Goal: Task Accomplishment & Management: Manage account settings

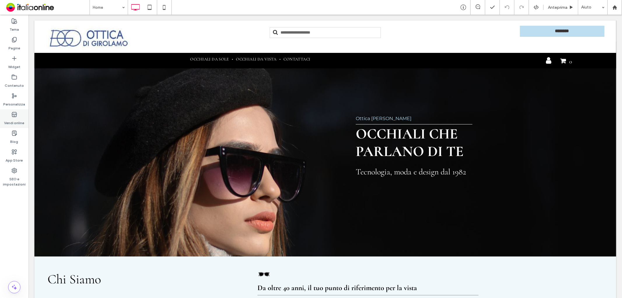
click at [20, 121] on label "Vendi online" at bounding box center [14, 121] width 20 height 8
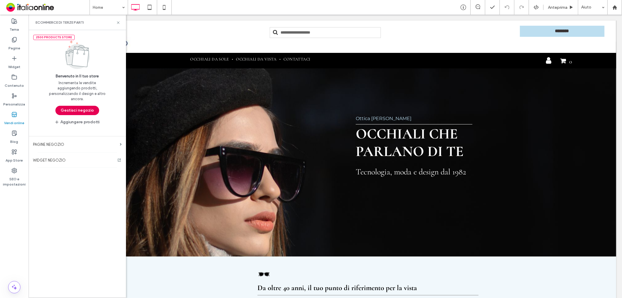
click at [73, 111] on button "Gestisci negozio" at bounding box center [77, 110] width 44 height 9
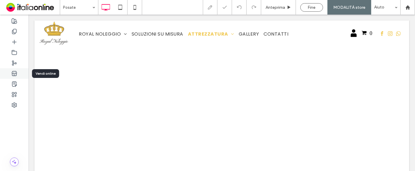
click at [14, 74] on icon at bounding box center [14, 74] width 6 height 6
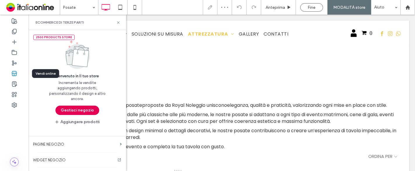
click at [72, 108] on button "Gestisci negozio" at bounding box center [77, 110] width 44 height 9
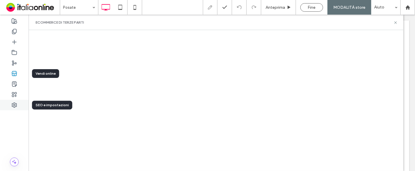
click at [15, 102] on icon at bounding box center [14, 105] width 6 height 6
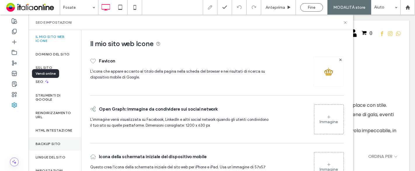
click at [51, 146] on label "Backup sito" at bounding box center [48, 144] width 25 height 4
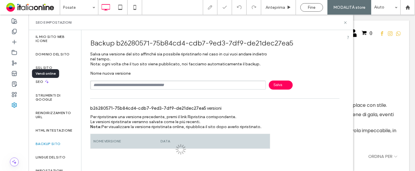
click at [141, 84] on input "text" at bounding box center [178, 85] width 176 height 9
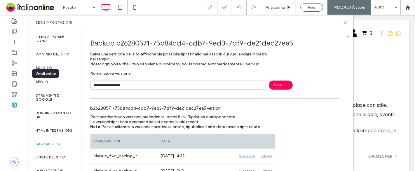
type input "**********"
click at [275, 86] on span "Salva" at bounding box center [281, 85] width 24 height 9
click at [346, 23] on icon at bounding box center [345, 22] width 4 height 4
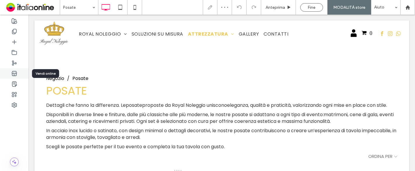
click at [13, 71] on use at bounding box center [14, 73] width 5 height 5
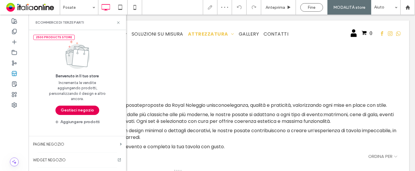
click at [70, 107] on button "Gestisci negozio" at bounding box center [77, 110] width 44 height 9
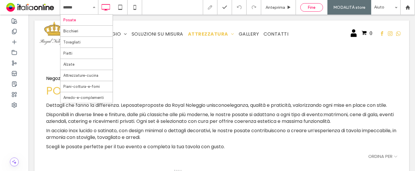
click at [306, 8] on div "Fine" at bounding box center [312, 7] width 22 height 5
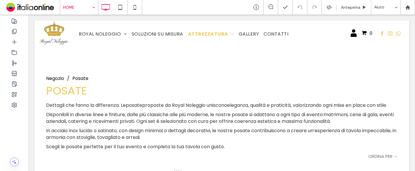
click at [86, 9] on div "HOME Anteprima Aiuto Commenti sito Commenti sito Automatizza i nuovi commenti I…" at bounding box center [207, 85] width 415 height 171
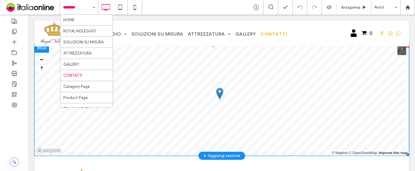
scroll to position [351, 0]
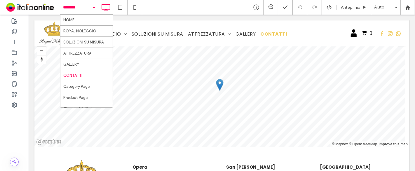
click at [95, 8] on div "HOME ROYAL NOLEGGIO SOLUZIONI SU MISURA ATTREZZATURA GALLERY CONTATTI Category …" at bounding box center [79, 7] width 38 height 15
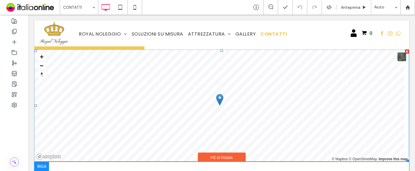
scroll to position [312, 0]
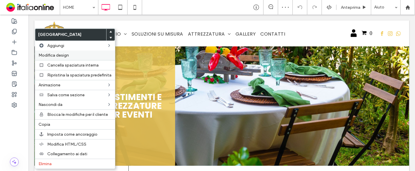
click at [57, 53] on span "Modifica design" at bounding box center [54, 55] width 30 height 5
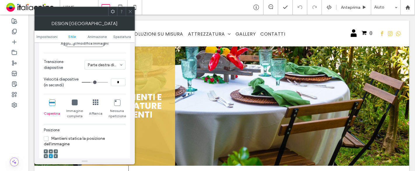
scroll to position [130, 0]
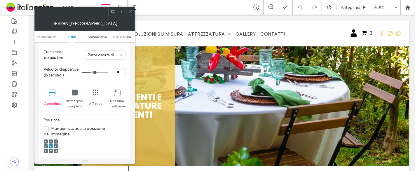
type input "*"
type input "**"
drag, startPoint x: 90, startPoint y: 70, endPoint x: 112, endPoint y: 75, distance: 22.9
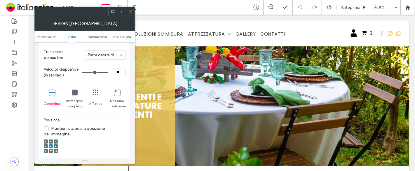
type input "**"
click at [108, 73] on input "range" at bounding box center [95, 72] width 26 height 1
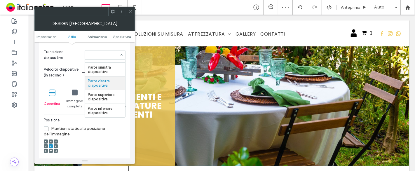
scroll to position [7, 0]
click at [72, 65] on section "Velocità diapositive (in secondi) **" at bounding box center [85, 73] width 82 height 18
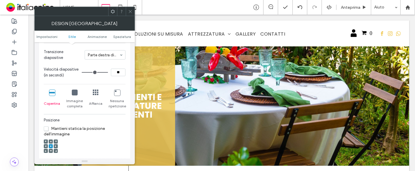
drag, startPoint x: 130, startPoint y: 11, endPoint x: 132, endPoint y: 16, distance: 5.7
click at [130, 11] on icon at bounding box center [130, 11] width 4 height 4
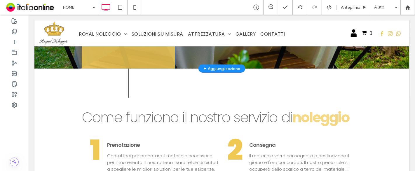
scroll to position [0, 0]
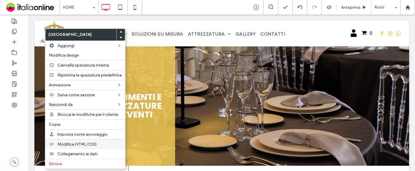
click at [71, 142] on span "Modifica HTML/CSS" at bounding box center [76, 144] width 39 height 5
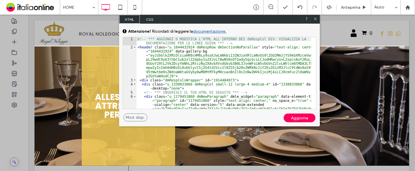
click at [154, 20] on span "CSS" at bounding box center [150, 19] width 20 height 9
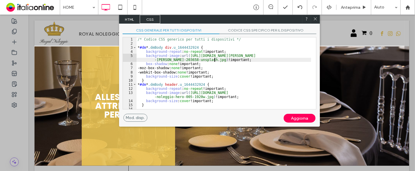
click at [215, 61] on div "/* Codice CSS generico per tutti i dispositivi */ * #dm * .dmBody div .u_164443…" at bounding box center [224, 77] width 174 height 80
click at [317, 19] on icon at bounding box center [315, 19] width 4 height 4
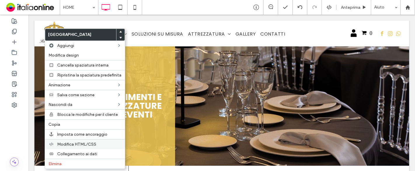
click at [77, 146] on span "Modifica HTML/CSS" at bounding box center [76, 144] width 39 height 5
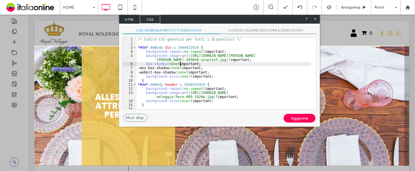
click at [180, 65] on div "/* Codice CSS generico per tutti i dispositivi */ * #dm * .dmBody div .u_164443…" at bounding box center [224, 77] width 174 height 80
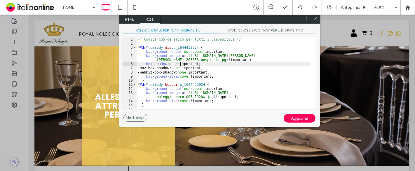
click at [133, 15] on span "HTML" at bounding box center [129, 19] width 20 height 9
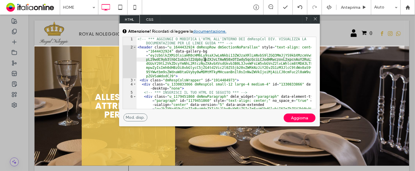
click at [205, 60] on div "<!-- *** AGGIUNGI O MODIFICA L'HTML ALL'INTERNO DEI dmRespCol DIV. VISUALIZZA L…" at bounding box center [224, 89] width 175 height 105
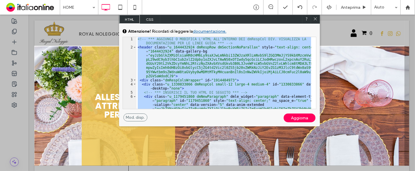
click at [153, 19] on span "CSS" at bounding box center [150, 19] width 20 height 9
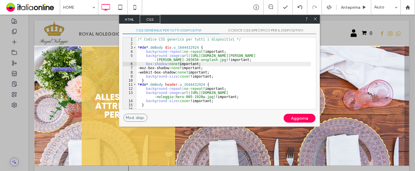
click at [185, 60] on div "/* Codice CSS generico per tutti i dispositivi */ * #dm * .dmBody div .u_164443…" at bounding box center [224, 77] width 174 height 80
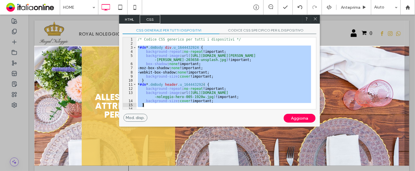
drag, startPoint x: 138, startPoint y: 47, endPoint x: 214, endPoint y: 107, distance: 96.4
click at [214, 107] on div "/* Codice CSS generico per tutti i dispositivi */ * #dm * .dmBody div .u_164443…" at bounding box center [224, 77] width 174 height 80
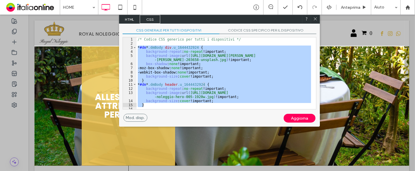
click at [317, 18] on div at bounding box center [315, 19] width 9 height 9
drag, startPoint x: 313, startPoint y: 18, endPoint x: 246, endPoint y: 17, distance: 67.1
click at [313, 18] on icon at bounding box center [315, 19] width 4 height 4
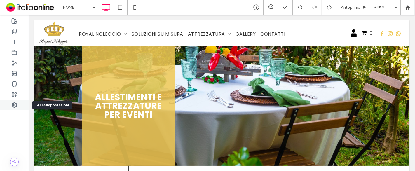
click at [12, 104] on use at bounding box center [14, 105] width 5 height 5
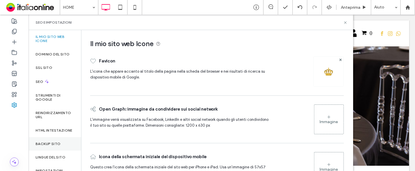
drag, startPoint x: 53, startPoint y: 144, endPoint x: 57, endPoint y: 142, distance: 4.6
click at [53, 144] on div "Backup sito" at bounding box center [55, 143] width 53 height 13
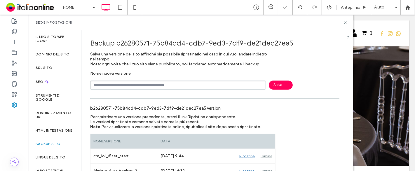
click at [143, 82] on input "text" at bounding box center [178, 85] width 176 height 9
type input "**********"
click at [286, 83] on span "Salva" at bounding box center [281, 85] width 24 height 9
click at [345, 21] on icon at bounding box center [345, 22] width 4 height 4
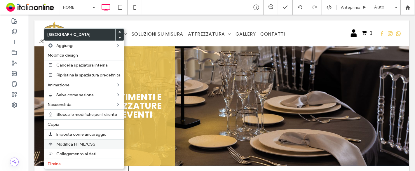
click at [83, 143] on span "Modifica HTML/CSS" at bounding box center [75, 144] width 39 height 5
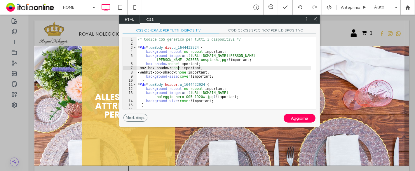
click at [179, 67] on div "/* Codice CSS generico per tutti i dispositivi */ * #dm * .dmBody div .u_164443…" at bounding box center [224, 77] width 174 height 80
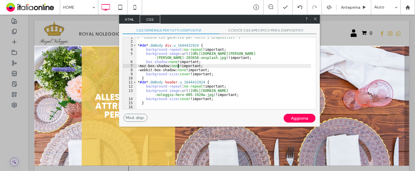
scroll to position [2, 0]
click at [127, 20] on span "HTML" at bounding box center [129, 19] width 20 height 9
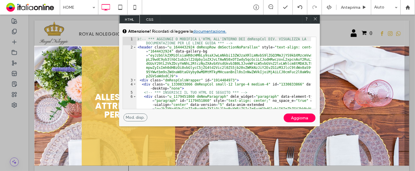
click at [155, 18] on span "CSS" at bounding box center [150, 19] width 20 height 9
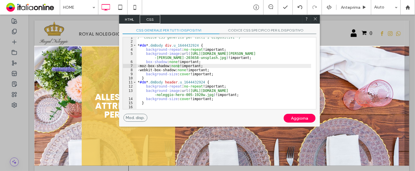
click at [130, 20] on span "HTML" at bounding box center [129, 19] width 20 height 9
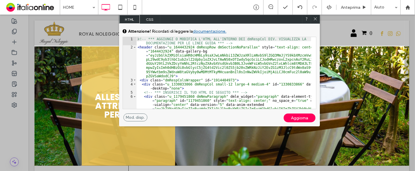
scroll to position [0, 0]
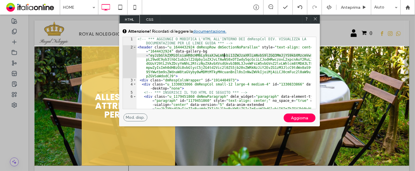
click at [225, 54] on div "<!-- *** AGGIUNGI O MODIFICA L'HTML ALL'INTERNO DEI dmRespCol DIV. VISUALIZZA L…" at bounding box center [224, 89] width 175 height 105
click at [172, 74] on div "<!-- *** AGGIUNGI O MODIFICA L'HTML ALL'INTERNO DEI dmRespCol DIV. VISUALIZZA L…" at bounding box center [224, 89] width 175 height 105
click at [154, 18] on span "CSS" at bounding box center [150, 19] width 20 height 9
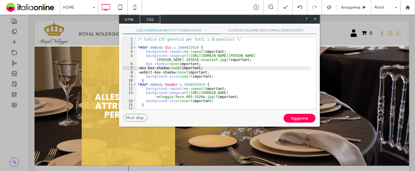
drag, startPoint x: 312, startPoint y: 21, endPoint x: 306, endPoint y: 21, distance: 6.4
click at [312, 21] on div at bounding box center [315, 19] width 9 height 9
click at [314, 18] on use at bounding box center [314, 18] width 3 height 3
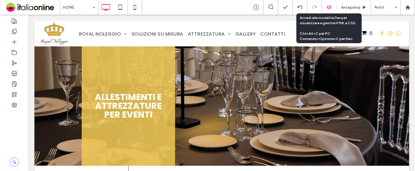
click at [328, 8] on use at bounding box center [328, 7] width 5 height 5
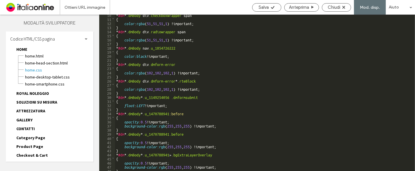
scroll to position [58, 0]
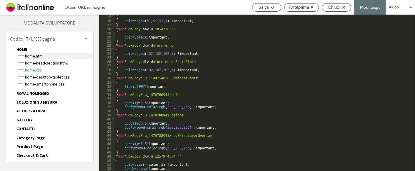
click at [37, 55] on span "HOME.html" at bounding box center [59, 56] width 69 height 6
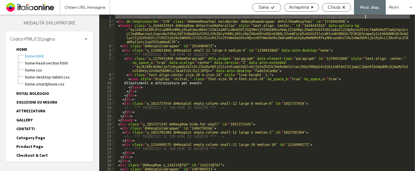
scroll to position [0, 0]
click at [228, 64] on div "<!-- *** AGGIUNGI O MODIFICA L'HTML ALL'INTERNO DEI dmRespCol DIV. VISUALIZZA L…" at bounding box center [262, 97] width 295 height 165
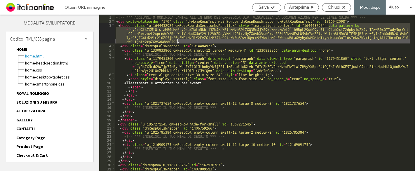
drag, startPoint x: 329, startPoint y: 25, endPoint x: 178, endPoint y: 40, distance: 151.9
click at [178, 40] on div "<!-- *** AGGIUNGI O MODIFICA L'HTML ALL'INTERNO DEI dmRespCol DIV. VISUALIZZA L…" at bounding box center [262, 97] width 295 height 165
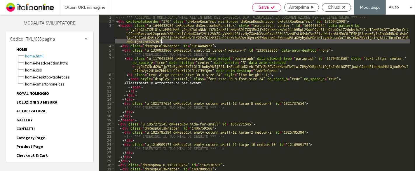
click at [259, 9] on span "Salva" at bounding box center [263, 7] width 10 height 5
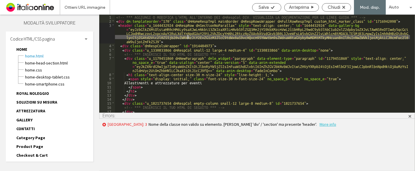
click at [188, 35] on div "<!-- *** AGGIUNGI O MODIFICA L'HTML ALL'INTERNO DEI dmRespCol DIV. VISUALIZZA L…" at bounding box center [262, 68] width 295 height 106
click at [333, 6] on span "Chiudi" at bounding box center [334, 7] width 13 height 5
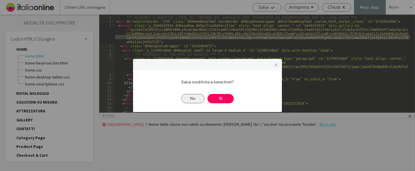
click at [195, 100] on button "No" at bounding box center [192, 98] width 23 height 9
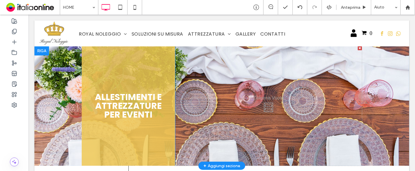
click at [43, 49] on div at bounding box center [41, 50] width 15 height 9
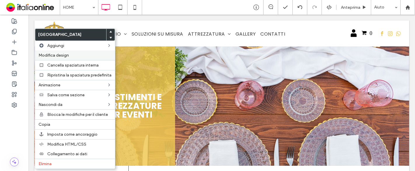
click at [57, 53] on span "Modifica design" at bounding box center [54, 55] width 30 height 5
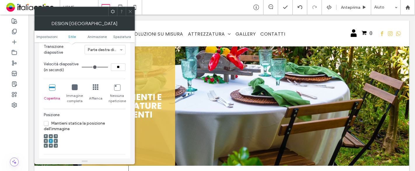
scroll to position [162, 0]
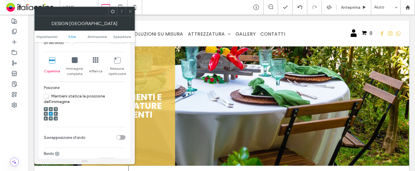
click at [130, 14] on span at bounding box center [130, 11] width 4 height 9
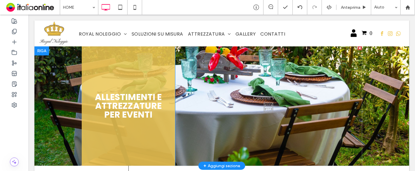
click at [47, 48] on div at bounding box center [41, 50] width 15 height 9
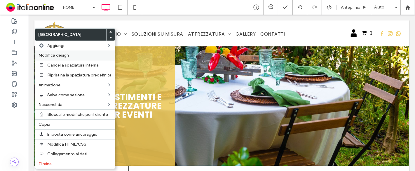
click at [63, 53] on span "Modifica design" at bounding box center [54, 55] width 30 height 5
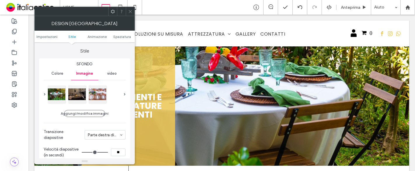
scroll to position [65, 0]
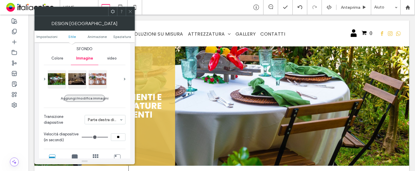
click at [97, 95] on button "Aggiungi/modifica immagini" at bounding box center [84, 98] width 41 height 7
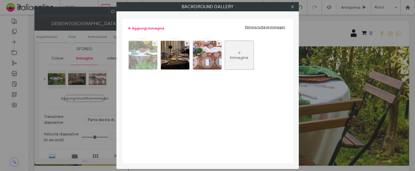
click at [139, 53] on img at bounding box center [142, 55] width 43 height 29
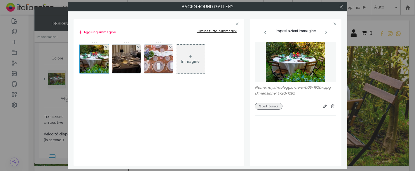
click at [275, 109] on button "Sostituisci" at bounding box center [269, 106] width 28 height 7
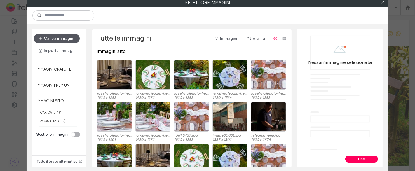
click at [52, 38] on button "Carica immagini" at bounding box center [57, 38] width 46 height 9
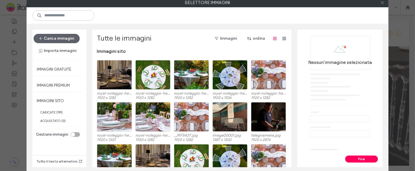
click at [382, 3] on use at bounding box center [382, 2] width 3 height 3
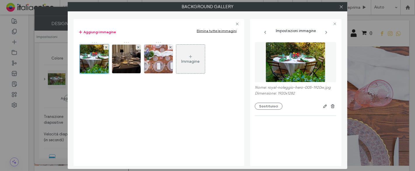
drag, startPoint x: 341, startPoint y: 6, endPoint x: 333, endPoint y: 7, distance: 7.9
click at [341, 6] on use at bounding box center [341, 6] width 3 height 3
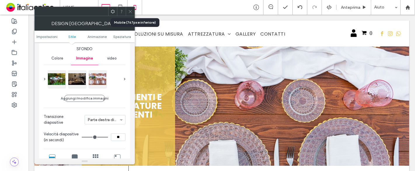
click at [135, 13] on div at bounding box center [134, 7] width 15 height 15
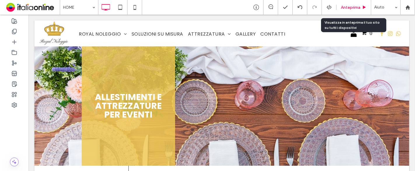
click at [347, 4] on div "Anteprima" at bounding box center [353, 7] width 35 height 15
click at [351, 8] on span "Anteprima" at bounding box center [351, 7] width 20 height 5
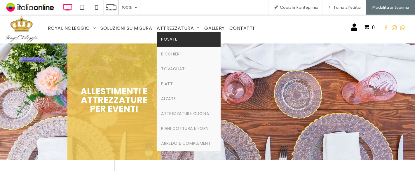
click at [172, 42] on span "Posate" at bounding box center [169, 39] width 16 height 6
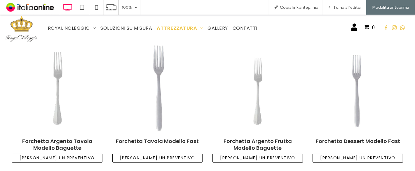
scroll to position [65, 0]
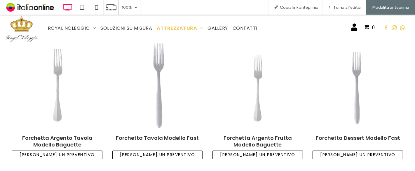
click at [165, 86] on img at bounding box center [157, 85] width 78 height 100
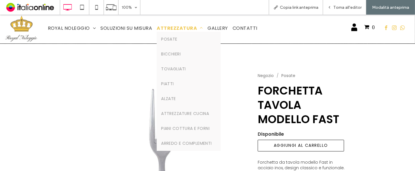
click at [169, 29] on span "ATTREZZATURA" at bounding box center [180, 28] width 46 height 7
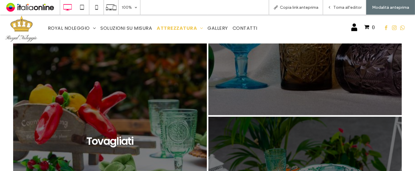
scroll to position [227, 0]
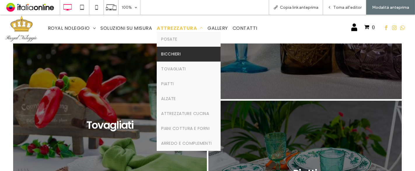
click at [174, 55] on span "Bicchieri" at bounding box center [171, 54] width 20 height 6
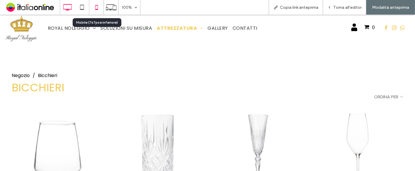
click at [93, 10] on icon at bounding box center [97, 7] width 12 height 12
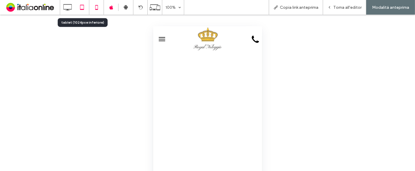
click at [82, 9] on use at bounding box center [82, 7] width 4 height 5
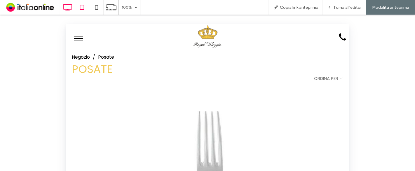
click at [65, 9] on use at bounding box center [67, 7] width 8 height 6
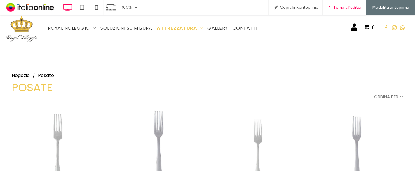
click at [342, 4] on div "Torna all'editor" at bounding box center [344, 7] width 43 height 15
click at [341, 8] on span "Torna all'editor" at bounding box center [347, 7] width 28 height 5
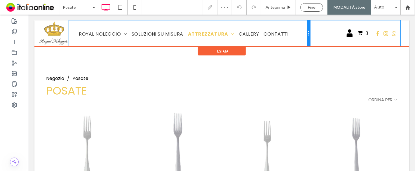
drag, startPoint x: 308, startPoint y: 34, endPoint x: 317, endPoint y: 33, distance: 8.8
click at [317, 33] on div "Click To Paste ROYAL NOLEGGIO La nostra storia Porfolio SOLUZIONI SU MISURA ATT…" at bounding box center [222, 33] width 366 height 26
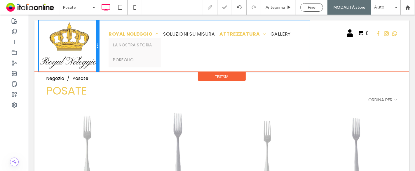
drag, startPoint x: 69, startPoint y: 34, endPoint x: 111, endPoint y: 33, distance: 42.0
click at [111, 33] on div "Click To Paste ROYAL NOLEGGIO La nostra storia Porfolio SOLUZIONI SU MISURA ATT…" at bounding box center [222, 45] width 366 height 51
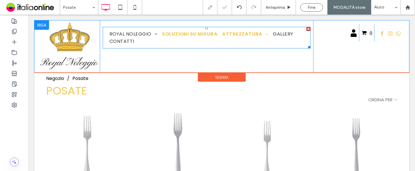
drag, startPoint x: 215, startPoint y: 50, endPoint x: 186, endPoint y: 35, distance: 32.1
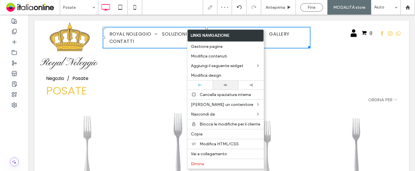
click at [227, 85] on icon at bounding box center [225, 85] width 4 height 4
click at [135, 25] on div "ROYAL NOLEGGIO La nostra storia Porfolio SOLUZIONI SU MISURA ATTREZZATURA Posat…" at bounding box center [205, 46] width 213 height 52
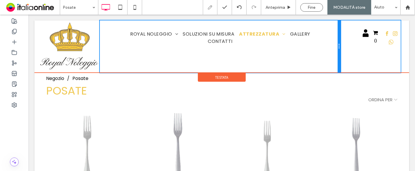
drag, startPoint x: 308, startPoint y: 35, endPoint x: 369, endPoint y: 45, distance: 62.0
click at [329, 31] on div "ROYAL NOLEGGIO La nostra storia Porfolio SOLUZIONI SU MISURA ATTREZZATURA Posat…" at bounding box center [219, 46] width 241 height 52
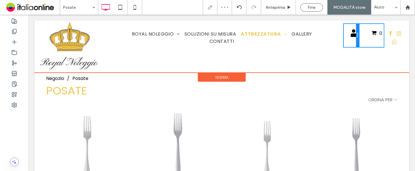
click at [356, 39] on div at bounding box center [357, 35] width 3 height 23
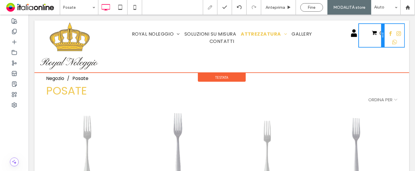
drag, startPoint x: 379, startPoint y: 37, endPoint x: 356, endPoint y: 37, distance: 23.6
click at [359, 37] on div "0 Click To Paste" at bounding box center [371, 35] width 25 height 23
drag, startPoint x: 378, startPoint y: 42, endPoint x: 361, endPoint y: 41, distance: 17.9
click at [361, 41] on div "0 Click To Paste" at bounding box center [371, 35] width 25 height 23
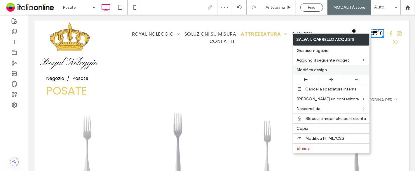
drag, startPoint x: 310, startPoint y: 79, endPoint x: 351, endPoint y: 68, distance: 42.5
click at [310, 80] on div at bounding box center [306, 79] width 20 height 3
click at [379, 42] on div "0 Click To Paste" at bounding box center [371, 35] width 25 height 23
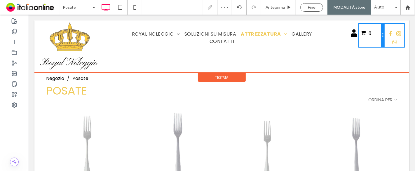
drag, startPoint x: 378, startPoint y: 36, endPoint x: 357, endPoint y: 34, distance: 21.9
click at [359, 34] on div "0 Click To Paste" at bounding box center [371, 35] width 25 height 23
click at [394, 30] on div at bounding box center [395, 31] width 2 height 2
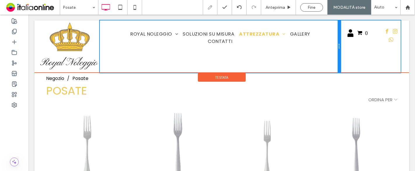
drag, startPoint x: 338, startPoint y: 54, endPoint x: 326, endPoint y: 49, distance: 13.2
click at [326, 49] on div "ROYAL NOLEGGIO La nostra storia Porfolio SOLUZIONI SU MISURA ATTREZZATURA Posat…" at bounding box center [219, 46] width 241 height 52
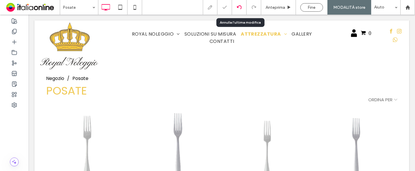
click at [240, 11] on div at bounding box center [239, 7] width 15 height 15
drag, startPoint x: 226, startPoint y: 50, endPoint x: 240, endPoint y: 6, distance: 47.1
click at [240, 6] on use at bounding box center [239, 7] width 5 height 4
click at [241, 6] on use at bounding box center [239, 7] width 5 height 4
click at [239, 4] on div at bounding box center [239, 7] width 15 height 15
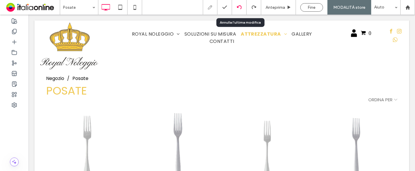
click at [241, 9] on icon at bounding box center [239, 7] width 5 height 5
click at [238, 5] on icon at bounding box center [239, 7] width 5 height 5
click at [239, 6] on use at bounding box center [239, 7] width 5 height 4
click at [239, 9] on icon at bounding box center [239, 7] width 5 height 5
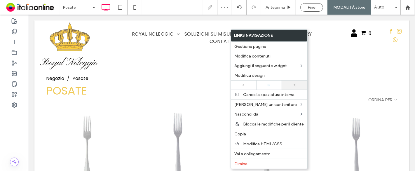
click at [292, 87] on div at bounding box center [294, 85] width 25 height 9
drag, startPoint x: 186, startPoint y: 61, endPoint x: 180, endPoint y: 64, distance: 7.3
click at [186, 61] on div at bounding box center [207, 85] width 415 height 171
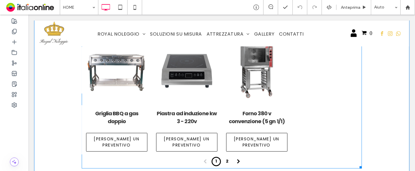
scroll to position [940, 0]
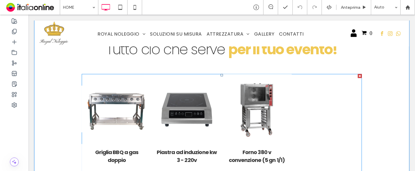
drag, startPoint x: 214, startPoint y: 99, endPoint x: 211, endPoint y: 97, distance: 3.8
click at [214, 99] on link at bounding box center [186, 109] width 74 height 74
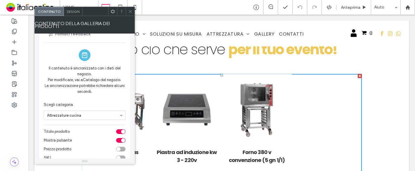
scroll to position [32, 0]
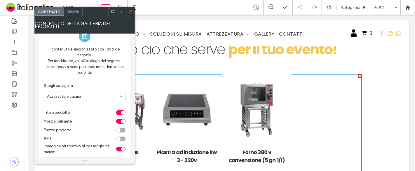
click at [119, 119] on div "toggle" at bounding box center [120, 121] width 9 height 5
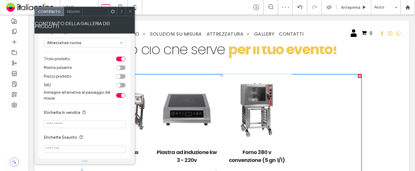
click at [71, 12] on span "Design" at bounding box center [73, 11] width 13 height 4
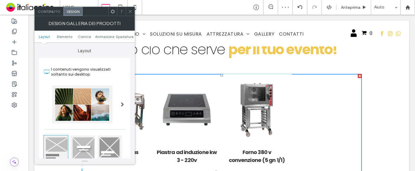
type input "**"
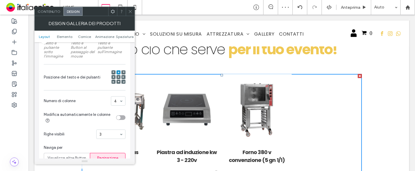
scroll to position [162, 0]
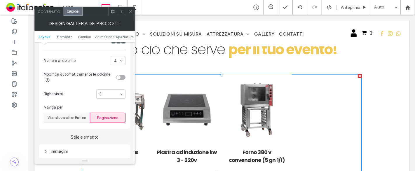
click at [60, 122] on div "Visualizza altre Button" at bounding box center [67, 118] width 39 height 10
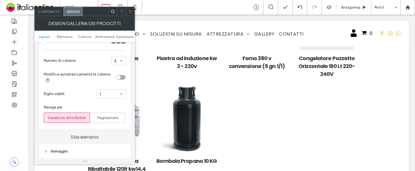
scroll to position [1070, 0]
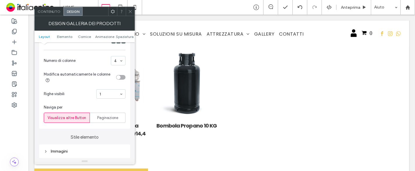
drag, startPoint x: 132, startPoint y: 11, endPoint x: 120, endPoint y: 70, distance: 60.1
click at [132, 11] on icon at bounding box center [130, 11] width 4 height 4
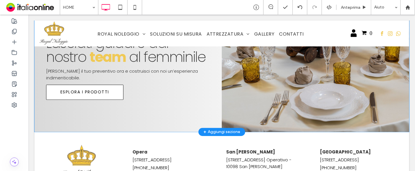
scroll to position [1407, 0]
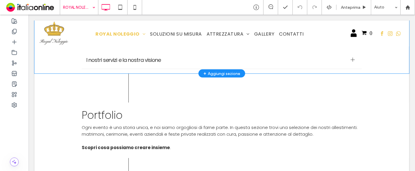
scroll to position [605, 0]
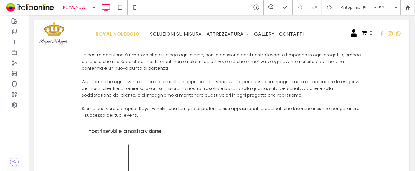
click at [87, 12] on input at bounding box center [77, 7] width 29 height 15
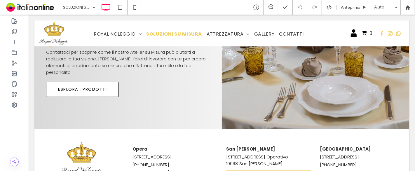
scroll to position [1102, 0]
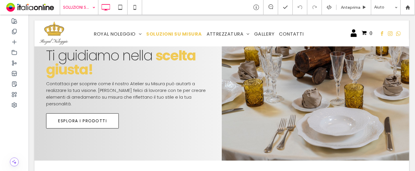
click at [81, 9] on input at bounding box center [77, 7] width 29 height 15
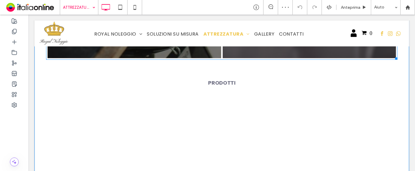
scroll to position [810, 0]
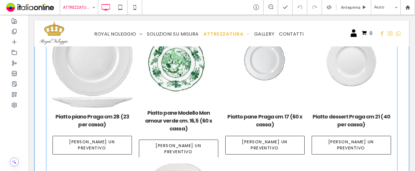
click at [170, 95] on link at bounding box center [178, 61] width 85 height 99
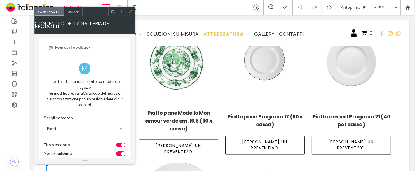
scroll to position [32, 0]
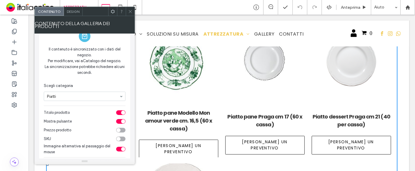
click at [122, 119] on div "toggle" at bounding box center [123, 121] width 4 height 4
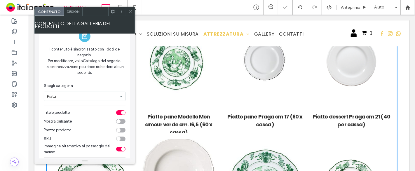
click at [132, 11] on icon at bounding box center [130, 11] width 4 height 4
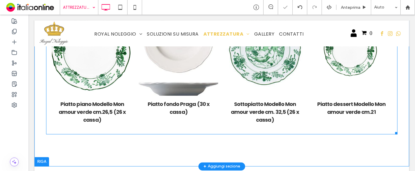
scroll to position [1042, 0]
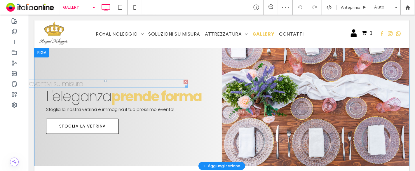
scroll to position [482, 0]
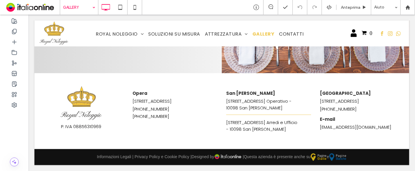
click at [84, 10] on input at bounding box center [77, 7] width 29 height 15
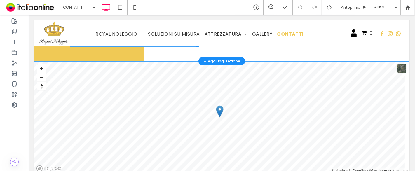
scroll to position [442, 0]
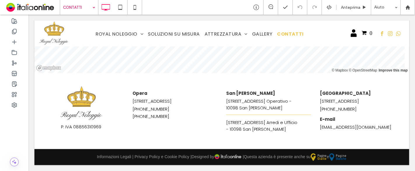
click at [83, 6] on input at bounding box center [77, 7] width 29 height 15
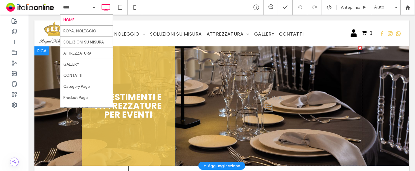
click at [123, 58] on div "Allestimenti e attrezzature per eventi Click To Paste" at bounding box center [127, 106] width 93 height 120
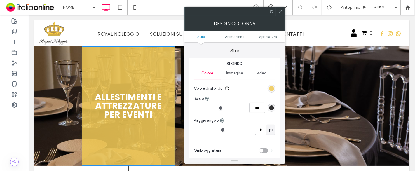
click at [266, 39] on ul "Stile Animazione Spaziatura" at bounding box center [234, 37] width 100 height 12
click at [268, 35] on span "Spaziatura" at bounding box center [268, 36] width 18 height 4
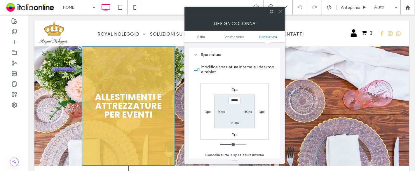
scroll to position [137, 0]
type input "*****"
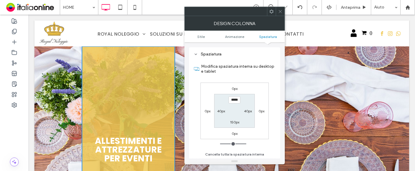
click at [237, 121] on label "150px" at bounding box center [234, 122] width 9 height 4
type input "***"
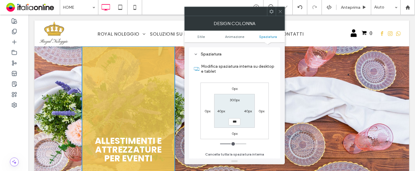
type input "***"
type input "*****"
click at [280, 11] on icon at bounding box center [280, 11] width 4 height 4
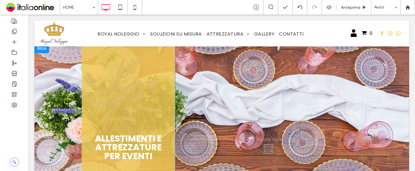
scroll to position [0, 0]
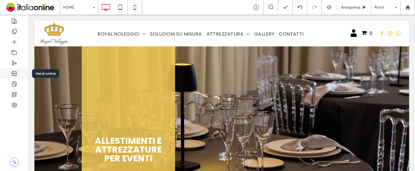
click at [15, 76] on icon at bounding box center [14, 74] width 6 height 6
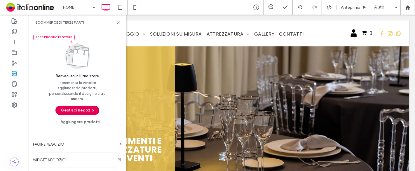
click at [82, 112] on button "Gestisci negozio" at bounding box center [77, 110] width 44 height 9
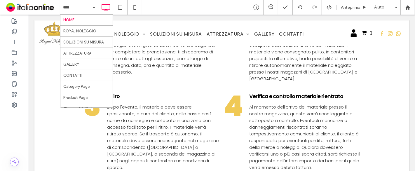
scroll to position [324, 0]
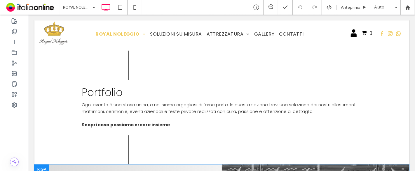
scroll to position [681, 0]
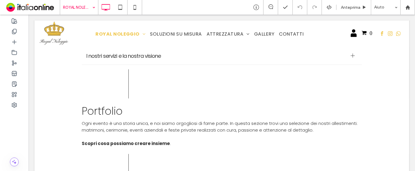
click at [79, 5] on input at bounding box center [77, 7] width 29 height 15
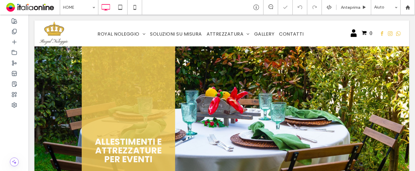
scroll to position [162, 0]
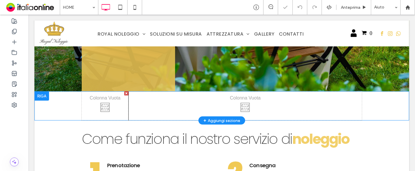
click at [43, 97] on div at bounding box center [41, 95] width 15 height 9
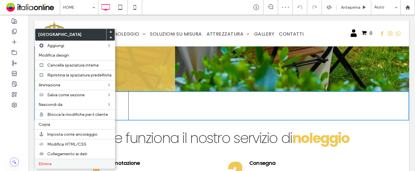
click at [64, 161] on label "Elimina" at bounding box center [75, 163] width 73 height 5
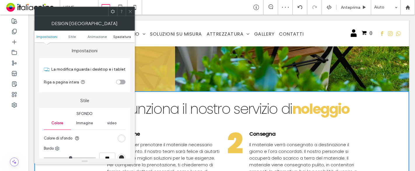
click at [116, 37] on span "Spaziatura" at bounding box center [122, 36] width 18 height 4
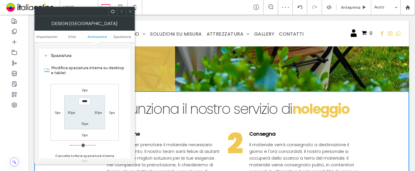
scroll to position [164, 0]
type input "****"
type input "**"
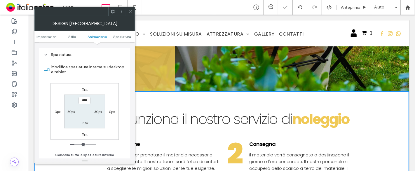
click at [82, 100] on input "****" at bounding box center [84, 100] width 12 height 7
type input "****"
type input "**"
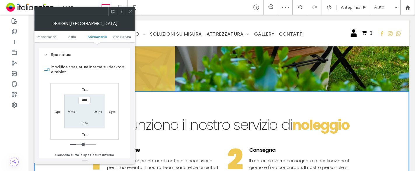
drag, startPoint x: 131, startPoint y: 8, endPoint x: 133, endPoint y: 13, distance: 5.2
click at [131, 8] on span at bounding box center [130, 11] width 4 height 9
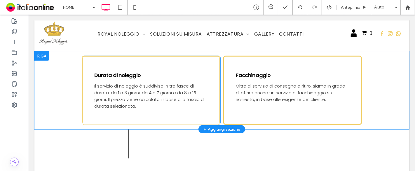
scroll to position [454, 0]
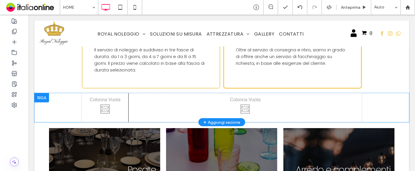
click at [45, 93] on div at bounding box center [41, 97] width 15 height 9
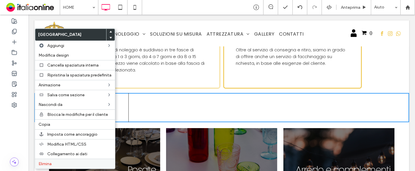
click at [63, 161] on label "Elimina" at bounding box center [75, 163] width 73 height 5
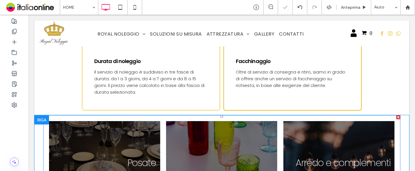
scroll to position [421, 0]
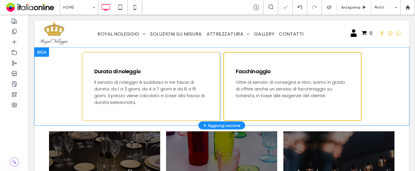
click at [43, 101] on div "Durata di noleggio Il servizio di noleggio è suddiviso in tre fasce di durata: …" at bounding box center [221, 87] width 375 height 78
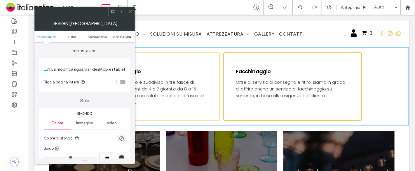
click at [116, 38] on span "Spaziatura" at bounding box center [122, 36] width 18 height 4
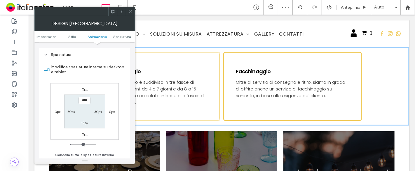
scroll to position [164, 0]
click at [85, 121] on label "15px" at bounding box center [84, 122] width 7 height 4
type input "**"
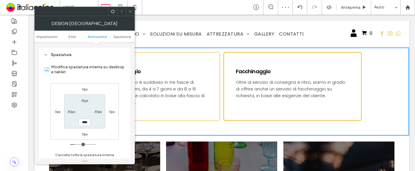
click at [81, 119] on input "****" at bounding box center [84, 122] width 12 height 7
type input "****"
type input "**"
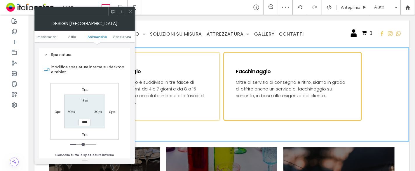
click at [132, 11] on icon at bounding box center [130, 11] width 4 height 4
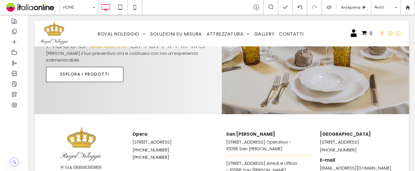
scroll to position [1459, 0]
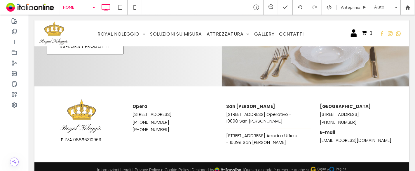
drag, startPoint x: 65, startPoint y: 1, endPoint x: 83, endPoint y: 13, distance: 21.5
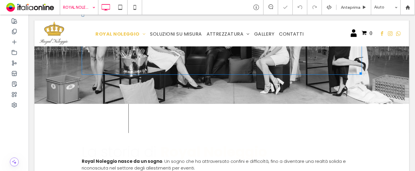
scroll to position [130, 0]
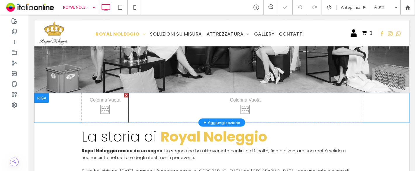
click at [43, 97] on div at bounding box center [41, 97] width 15 height 9
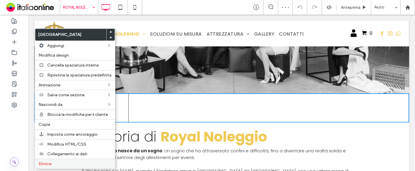
click at [59, 162] on label "Elimina" at bounding box center [75, 163] width 73 height 5
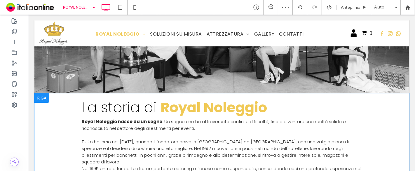
click at [43, 133] on div "La storia di Royal Noleggio Royal Noleggio nasce da un sogno . Un sogno che ha …" at bounding box center [221, 169] width 375 height 152
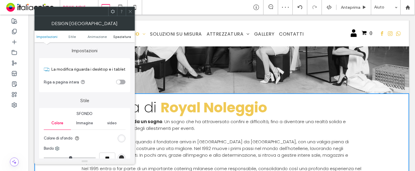
click at [119, 36] on span "Spaziatura" at bounding box center [122, 36] width 18 height 4
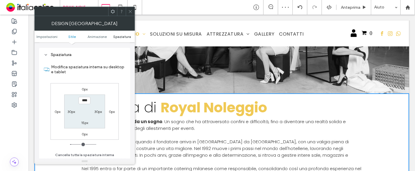
scroll to position [164, 0]
type input "****"
type input "**"
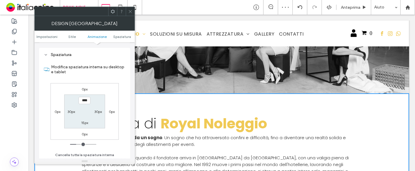
drag, startPoint x: 128, startPoint y: 14, endPoint x: 102, endPoint y: 57, distance: 50.2
click at [128, 14] on span at bounding box center [130, 11] width 4 height 9
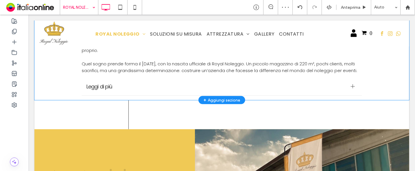
scroll to position [292, 0]
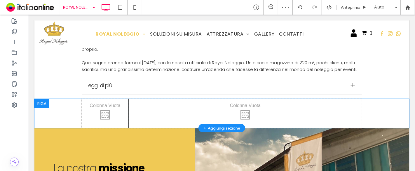
click at [45, 100] on div at bounding box center [41, 103] width 15 height 9
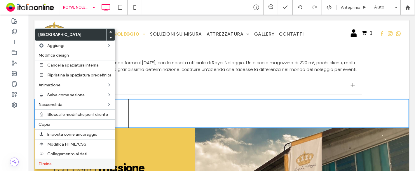
click at [58, 162] on label "Elimina" at bounding box center [75, 163] width 73 height 5
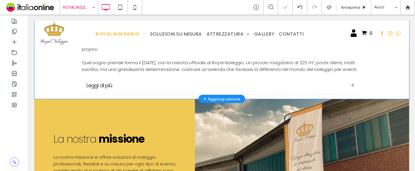
click at [40, 87] on div "La storia di Royal Noleggio Royal Noleggio nasce da un sogno . Un sogno che ha …" at bounding box center [221, 15] width 375 height 168
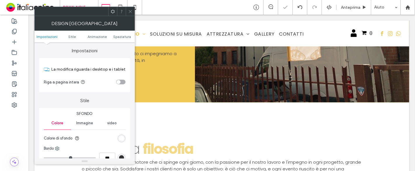
drag, startPoint x: 118, startPoint y: 35, endPoint x: 117, endPoint y: 50, distance: 14.6
click at [118, 35] on span "Spaziatura" at bounding box center [122, 36] width 18 height 4
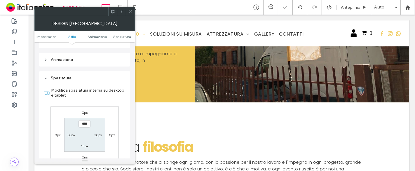
scroll to position [164, 0]
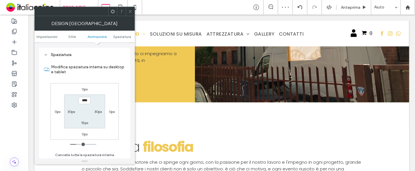
click at [83, 121] on label "15px" at bounding box center [84, 122] width 7 height 4
type input "**"
type input "****"
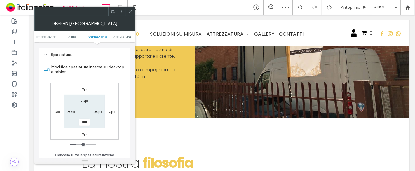
scroll to position [472, 0]
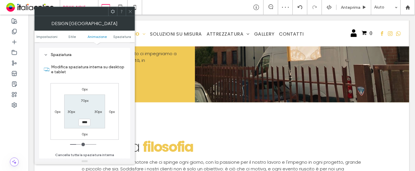
drag, startPoint x: 126, startPoint y: 10, endPoint x: 108, endPoint y: 33, distance: 29.5
click at [126, 10] on div at bounding box center [130, 11] width 9 height 9
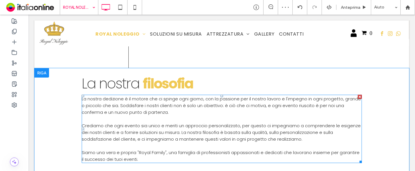
scroll to position [504, 0]
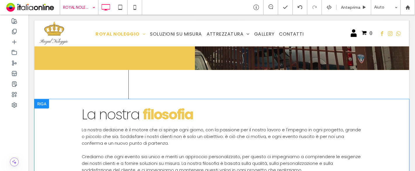
click at [46, 118] on div "La nostra filosofia La nostra dedizione è il motore che ci spinge ogni giorno, …" at bounding box center [221, 159] width 375 height 120
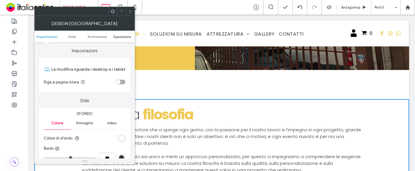
click at [117, 36] on span "Spaziatura" at bounding box center [122, 36] width 18 height 4
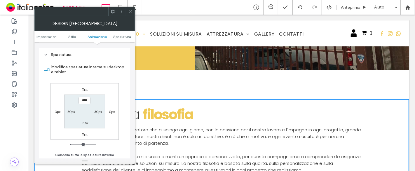
scroll to position [164, 0]
type input "****"
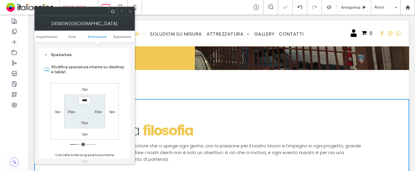
click at [84, 122] on label "15px" at bounding box center [84, 122] width 7 height 4
type input "**"
type input "****"
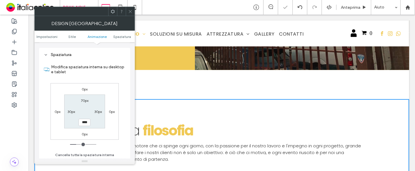
click at [98, 70] on label "Modifica spaziatura interna su desktop e tablet" at bounding box center [88, 70] width 74 height 16
drag, startPoint x: 132, startPoint y: 9, endPoint x: 98, endPoint y: 32, distance: 40.7
click at [132, 9] on icon at bounding box center [130, 11] width 4 height 4
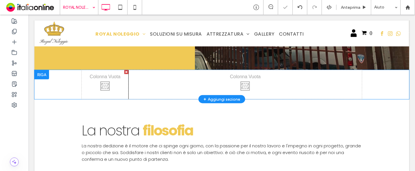
click at [37, 70] on div at bounding box center [41, 74] width 15 height 9
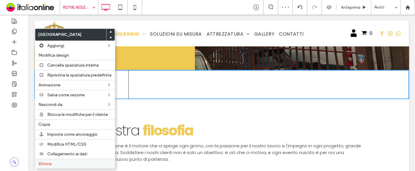
click at [66, 161] on label "Elimina" at bounding box center [75, 163] width 73 height 5
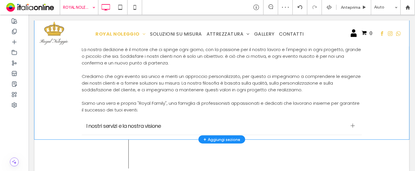
scroll to position [602, 0]
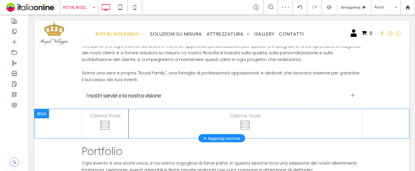
click at [46, 109] on div at bounding box center [41, 113] width 15 height 9
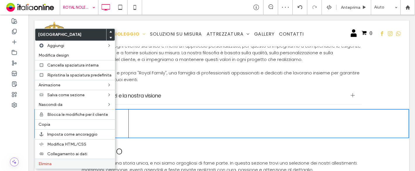
click at [57, 161] on label "Elimina" at bounding box center [75, 163] width 73 height 5
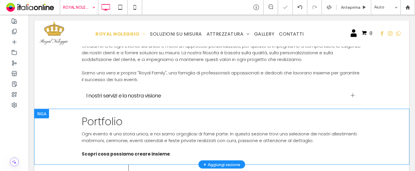
click at [38, 109] on div at bounding box center [41, 113] width 15 height 9
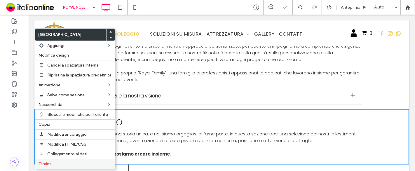
click at [48, 161] on span "Elimina" at bounding box center [45, 163] width 13 height 5
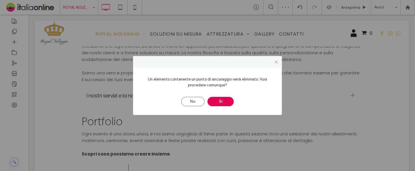
click at [227, 102] on button "Sì" at bounding box center [220, 101] width 26 height 9
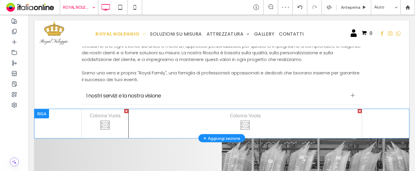
click at [41, 109] on div at bounding box center [41, 113] width 15 height 9
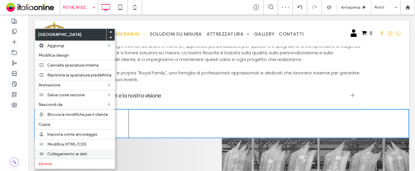
drag, startPoint x: 62, startPoint y: 167, endPoint x: 62, endPoint y: 153, distance: 13.4
click at [62, 167] on div "Elimina" at bounding box center [75, 164] width 80 height 10
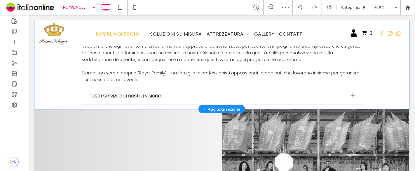
click at [48, 88] on div "La nostra filosofia La nostra dedizione è il motore che ci spinge ogni giorno, …" at bounding box center [221, 41] width 375 height 137
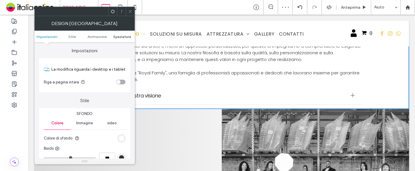
click at [118, 38] on span "Spaziatura" at bounding box center [122, 36] width 18 height 4
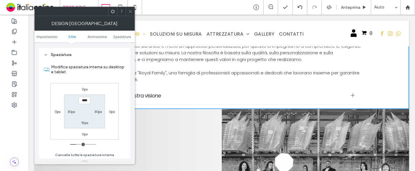
scroll to position [164, 0]
click at [84, 121] on label "15px" at bounding box center [84, 122] width 7 height 4
type input "**"
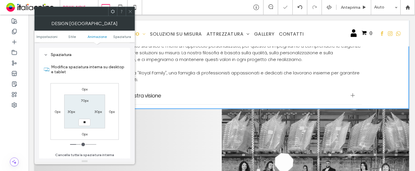
type input "****"
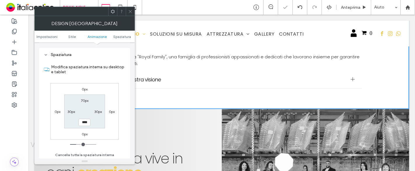
drag, startPoint x: 132, startPoint y: 12, endPoint x: 126, endPoint y: 55, distance: 44.2
click at [132, 12] on icon at bounding box center [130, 11] width 4 height 4
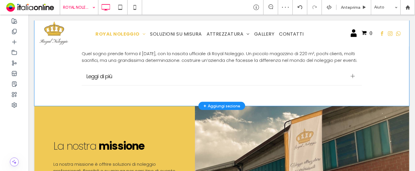
scroll to position [177, 0]
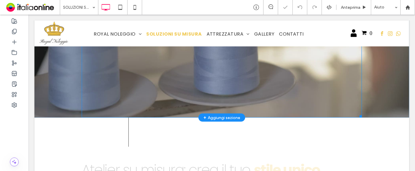
scroll to position [162, 0]
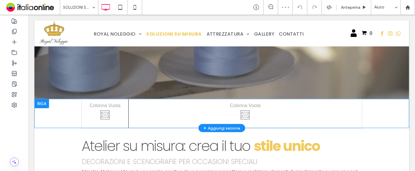
click at [45, 103] on div at bounding box center [41, 103] width 15 height 9
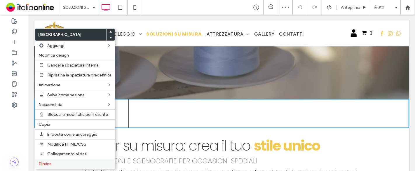
click at [61, 161] on label "Elimina" at bounding box center [75, 163] width 73 height 5
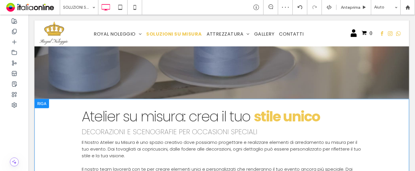
click at [48, 139] on div "Atelier s u misura: crea il tuo stile unico Decorazioni e scenografie per occas…" at bounding box center [221, 143] width 375 height 88
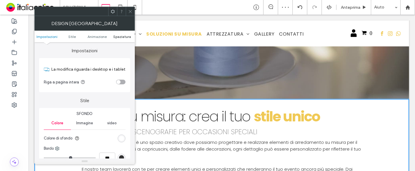
click at [125, 38] on span "Spaziatura" at bounding box center [122, 36] width 18 height 4
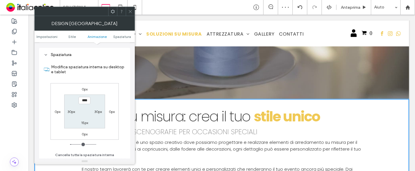
scroll to position [164, 0]
type input "****"
type input "**"
click at [97, 83] on div "0px 0px 0px 0px **** 30px 15px 30px" at bounding box center [84, 111] width 68 height 57
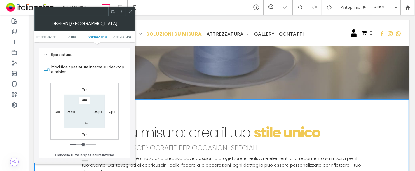
click at [130, 9] on icon at bounding box center [130, 11] width 4 height 4
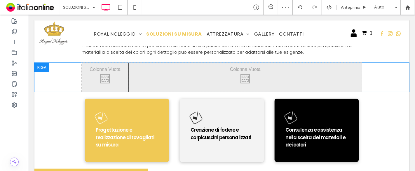
scroll to position [292, 0]
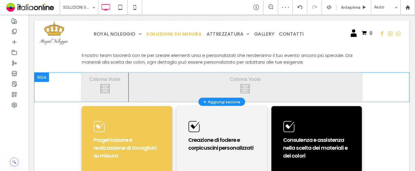
click at [44, 75] on div at bounding box center [41, 77] width 15 height 9
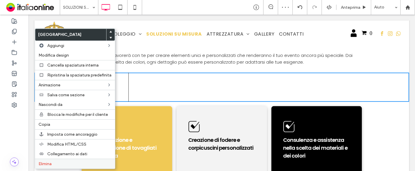
click at [55, 162] on label "Elimina" at bounding box center [75, 163] width 73 height 5
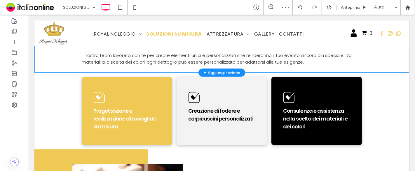
click at [44, 63] on div "Atelier s u misura: crea il tuo stile unico Decorazioni e scenografie per occas…" at bounding box center [221, 21] width 375 height 104
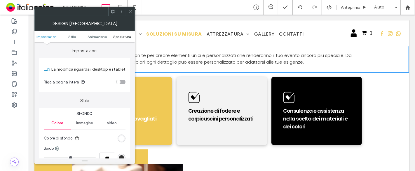
click at [117, 34] on span "Spaziatura" at bounding box center [122, 36] width 18 height 4
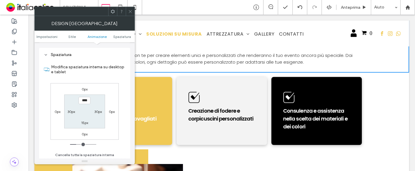
scroll to position [164, 0]
click at [83, 120] on label "15px" at bounding box center [84, 122] width 7 height 4
type input "**"
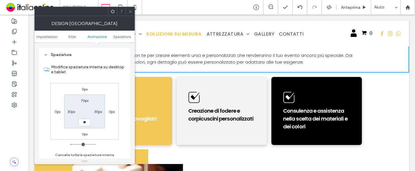
type input "****"
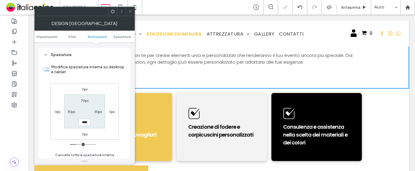
click at [97, 72] on label "Modifica spaziatura interna su desktop e tablet" at bounding box center [88, 70] width 74 height 16
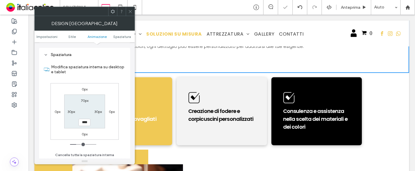
drag, startPoint x: 129, startPoint y: 11, endPoint x: 119, endPoint y: 24, distance: 16.5
click at [129, 11] on icon at bounding box center [130, 11] width 4 height 4
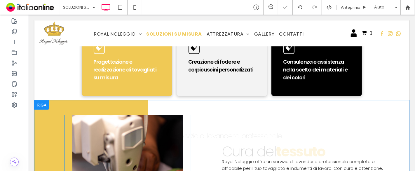
scroll to position [373, 0]
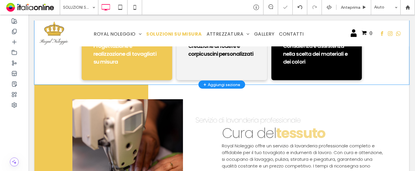
click at [49, 73] on div "icona check Progettazione e realizzazione di tovagliati su misura Click To Past…" at bounding box center [221, 46] width 375 height 77
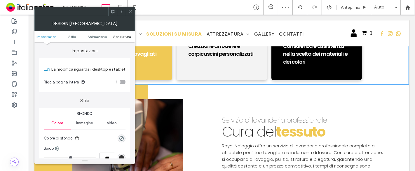
drag, startPoint x: 120, startPoint y: 36, endPoint x: 119, endPoint y: 46, distance: 10.9
click at [121, 36] on span "Spaziatura" at bounding box center [122, 36] width 18 height 4
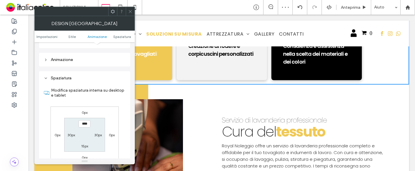
scroll to position [164, 0]
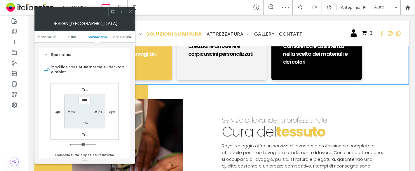
click at [88, 121] on label "15px" at bounding box center [84, 122] width 7 height 4
type input "**"
type input "****"
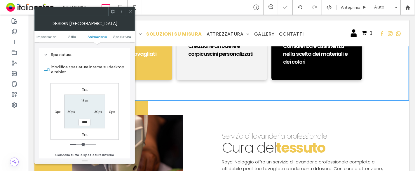
drag, startPoint x: 92, startPoint y: 70, endPoint x: 98, endPoint y: 64, distance: 8.7
click at [92, 70] on label "Modifica spaziatura interna su desktop e tablet" at bounding box center [88, 70] width 74 height 16
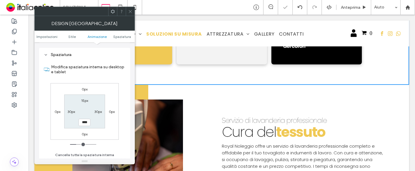
drag, startPoint x: 132, startPoint y: 15, endPoint x: 131, endPoint y: 18, distance: 2.9
click at [132, 15] on span at bounding box center [130, 11] width 4 height 9
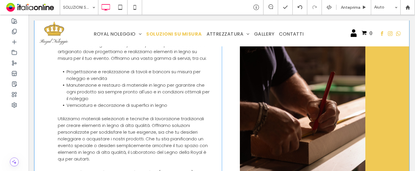
scroll to position [681, 0]
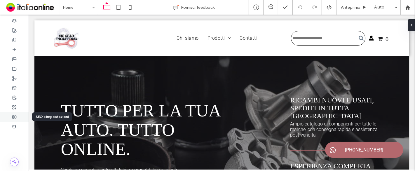
click at [14, 116] on use at bounding box center [14, 117] width 4 height 4
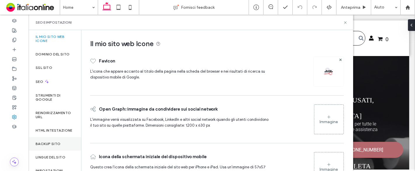
click at [56, 146] on label "Backup sito" at bounding box center [48, 144] width 25 height 4
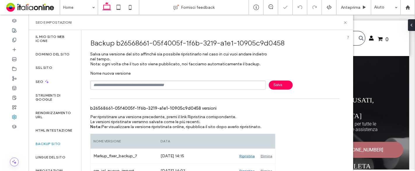
click at [143, 84] on input "text" at bounding box center [178, 85] width 176 height 9
type input "**********"
click at [281, 85] on span "Salva" at bounding box center [281, 85] width 24 height 9
click at [17, 89] on div at bounding box center [14, 88] width 29 height 10
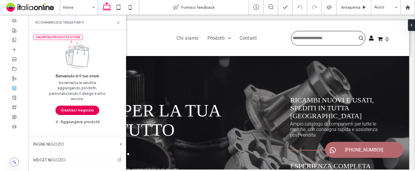
click at [80, 106] on button "Gestisci negozio" at bounding box center [77, 110] width 44 height 9
